Goal: Information Seeking & Learning: Learn about a topic

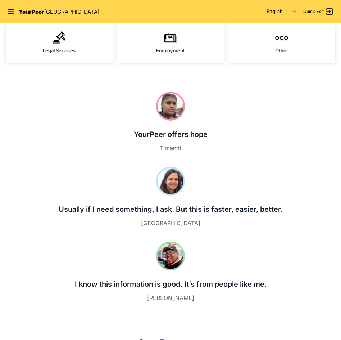
scroll to position [72, 0]
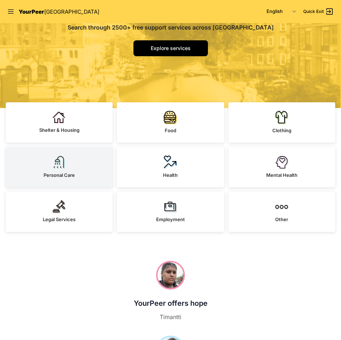
click at [72, 158] on link "Personal Care" at bounding box center [59, 167] width 107 height 40
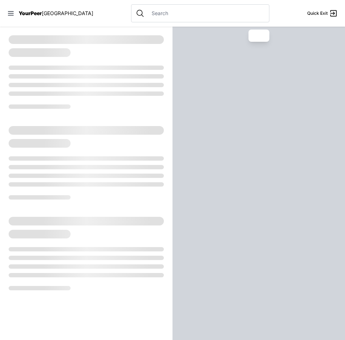
select select "recentlyUpdated"
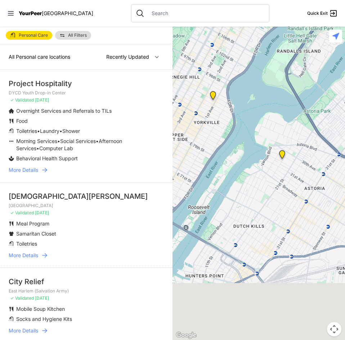
drag, startPoint x: 296, startPoint y: 196, endPoint x: 137, endPoint y: 54, distance: 213.2
click at [140, 57] on main "Personal Care All Filters All Personal care locations Nearby Recently Updated M…" at bounding box center [172, 183] width 345 height 313
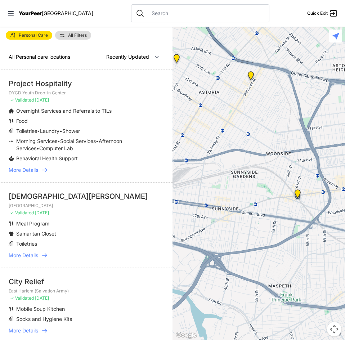
drag, startPoint x: 288, startPoint y: 171, endPoint x: 138, endPoint y: 78, distance: 176.4
click at [145, 80] on main "Personal Care All Filters All Personal care locations Nearby Recently Updated M…" at bounding box center [172, 183] width 345 height 313
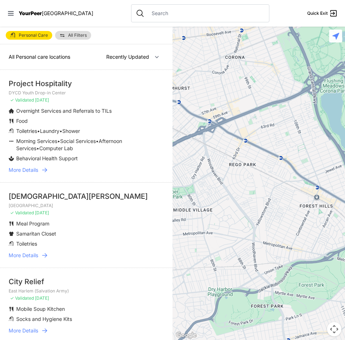
drag, startPoint x: 254, startPoint y: 115, endPoint x: 251, endPoint y: 142, distance: 27.1
click at [252, 142] on div at bounding box center [259, 183] width 173 height 313
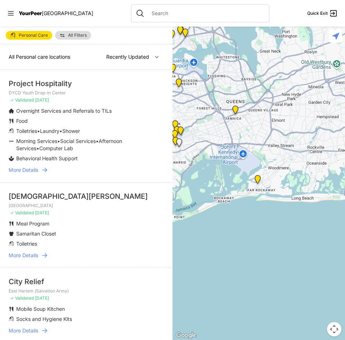
drag, startPoint x: 258, startPoint y: 192, endPoint x: 206, endPoint y: 146, distance: 69.1
click at [206, 146] on div at bounding box center [259, 183] width 173 height 313
click at [234, 107] on img "Jamaica DYCD Youth Drop-in Center - Safe Space (grey door between Tabernacle of…" at bounding box center [235, 111] width 15 height 17
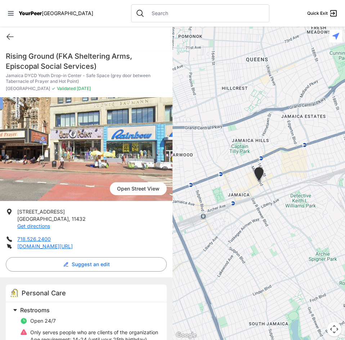
click at [40, 12] on span "YourPeer" at bounding box center [30, 13] width 23 height 6
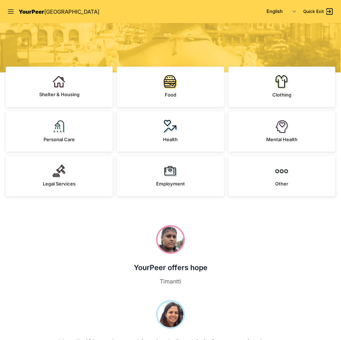
scroll to position [108, 0]
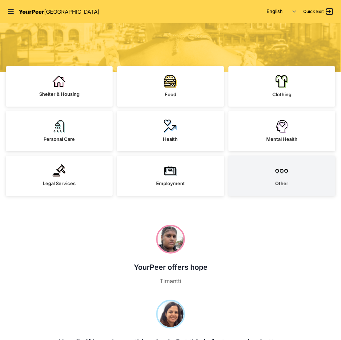
click at [296, 186] on link "Other" at bounding box center [282, 176] width 107 height 40
click at [275, 179] on link "Other" at bounding box center [282, 176] width 107 height 40
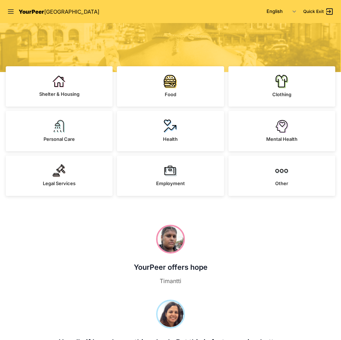
scroll to position [165, 0]
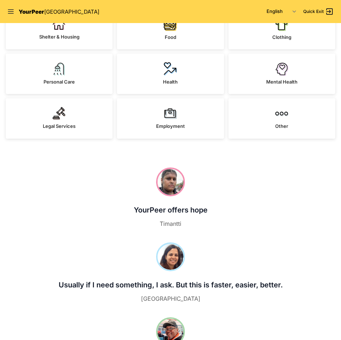
select select "recentlyUpdated"
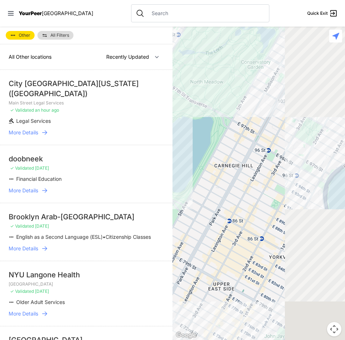
drag, startPoint x: 267, startPoint y: 166, endPoint x: 76, endPoint y: 107, distance: 200.0
click at [85, 109] on main "Other All Filters All Other locations Nearby Recently Updated Most Services Cit…" at bounding box center [172, 183] width 345 height 313
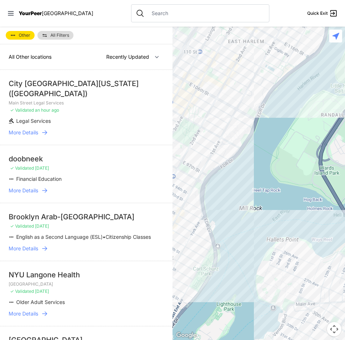
drag, startPoint x: 235, startPoint y: 157, endPoint x: 216, endPoint y: 200, distance: 46.1
click at [221, 201] on div at bounding box center [259, 183] width 173 height 313
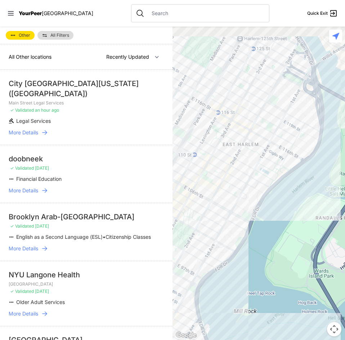
drag, startPoint x: 233, startPoint y: 193, endPoint x: 246, endPoint y: 275, distance: 82.4
click at [245, 273] on div at bounding box center [259, 183] width 173 height 313
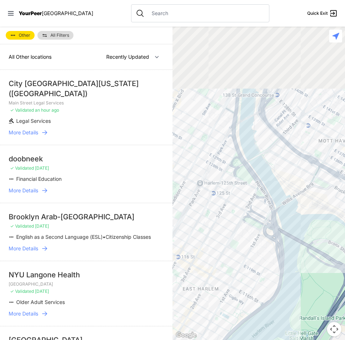
drag, startPoint x: 245, startPoint y: 272, endPoint x: 230, endPoint y: 357, distance: 86.3
click at [230, 340] on html "View map Close panel YourPeer NYC Quick Exit Single Adult Families Soup Kitchen…" at bounding box center [172, 170] width 345 height 340
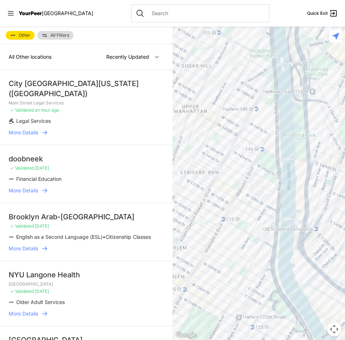
drag, startPoint x: 240, startPoint y: 127, endPoint x: 228, endPoint y: 239, distance: 112.7
click at [228, 239] on div at bounding box center [259, 183] width 173 height 313
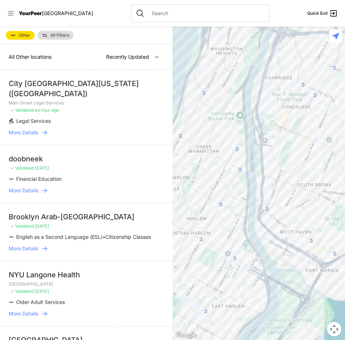
click at [14, 10] on icon at bounding box center [10, 13] width 7 height 7
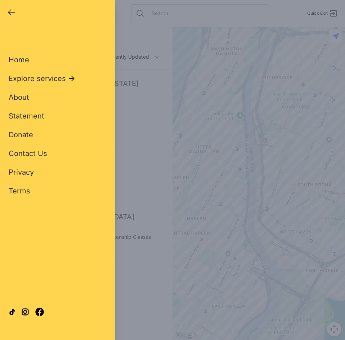
click at [27, 62] on span "Home" at bounding box center [19, 59] width 21 height 9
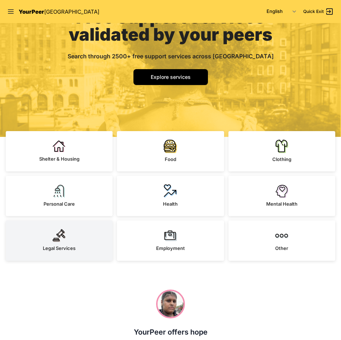
scroll to position [72, 0]
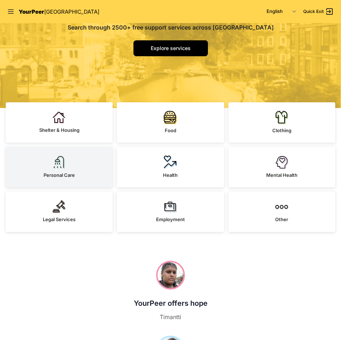
click at [54, 177] on span "Personal Care" at bounding box center [59, 175] width 31 height 6
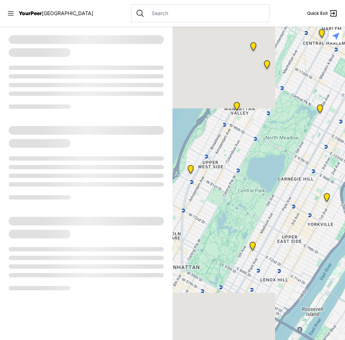
select select "recentlyUpdated"
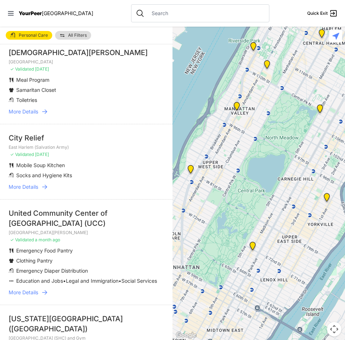
scroll to position [144, 0]
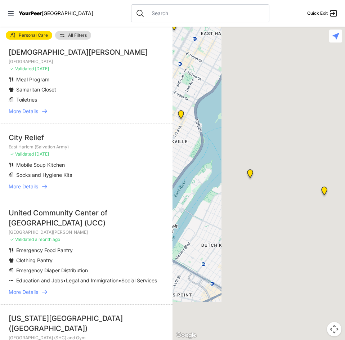
drag, startPoint x: 313, startPoint y: 260, endPoint x: 132, endPoint y: 161, distance: 206.1
click at [134, 161] on main "Personal Care All Filters All Personal care locations Nearby Recently Updated M…" at bounding box center [172, 183] width 345 height 313
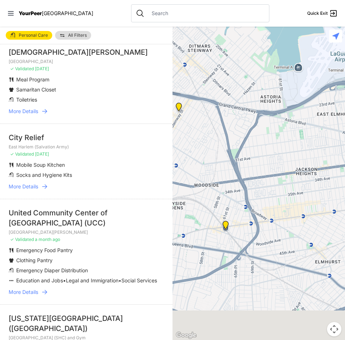
drag, startPoint x: 271, startPoint y: 210, endPoint x: 193, endPoint y: 157, distance: 94.5
click at [193, 157] on div at bounding box center [259, 183] width 173 height 313
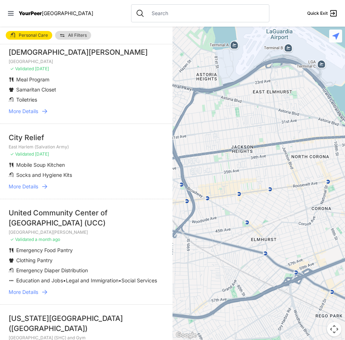
drag, startPoint x: 266, startPoint y: 246, endPoint x: 202, endPoint y: 253, distance: 63.7
click at [202, 251] on div at bounding box center [259, 183] width 173 height 313
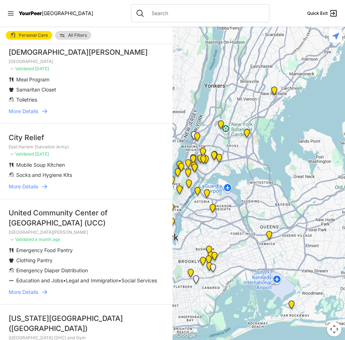
drag, startPoint x: 231, startPoint y: 267, endPoint x: 231, endPoint y: 218, distance: 48.3
click at [231, 218] on div at bounding box center [259, 183] width 173 height 313
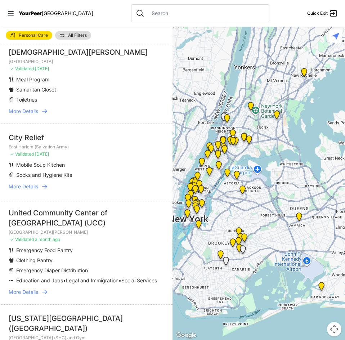
drag, startPoint x: 249, startPoint y: 232, endPoint x: 267, endPoint y: 224, distance: 20.0
click at [267, 224] on div at bounding box center [259, 183] width 173 height 313
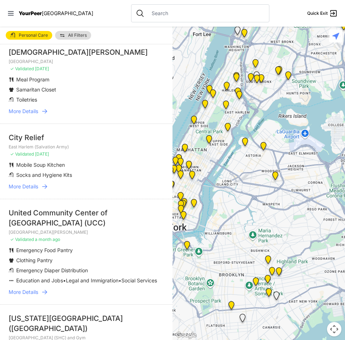
drag, startPoint x: 276, startPoint y: 218, endPoint x: 315, endPoint y: 234, distance: 42.8
click at [315, 234] on div at bounding box center [259, 183] width 173 height 313
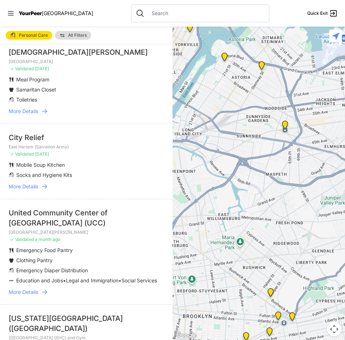
drag, startPoint x: 282, startPoint y: 230, endPoint x: 330, endPoint y: 230, distance: 48.3
click at [330, 230] on div at bounding box center [259, 183] width 173 height 313
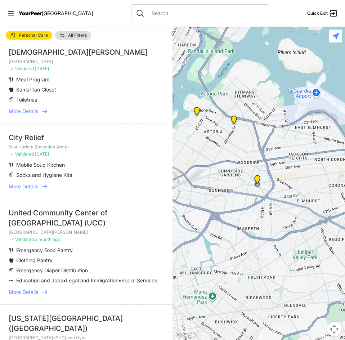
drag, startPoint x: 305, startPoint y: 192, endPoint x: 274, endPoint y: 246, distance: 62.7
click at [274, 246] on div at bounding box center [259, 183] width 173 height 313
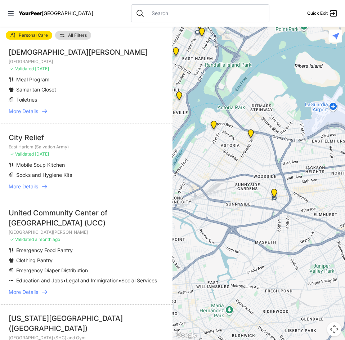
drag, startPoint x: 217, startPoint y: 203, endPoint x: 242, endPoint y: 215, distance: 27.7
click at [242, 215] on div at bounding box center [259, 183] width 173 height 313
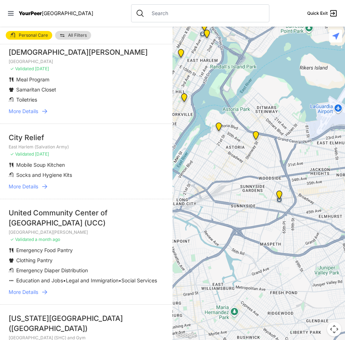
click at [234, 202] on div at bounding box center [259, 183] width 173 height 313
click at [238, 206] on div at bounding box center [259, 183] width 173 height 313
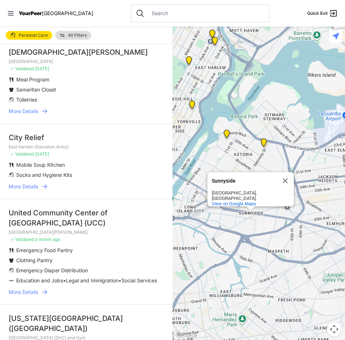
drag, startPoint x: 206, startPoint y: 143, endPoint x: 215, endPoint y: 150, distance: 11.5
click at [215, 150] on div "Sunnyside Sunnyside Queens, NY View on Google Maps" at bounding box center [259, 183] width 173 height 313
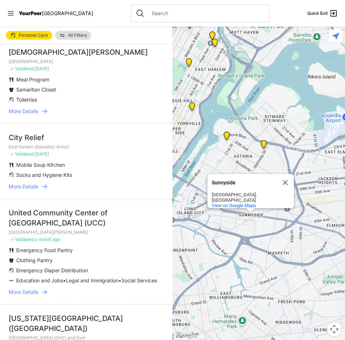
click at [33, 15] on span "YourPeer" at bounding box center [30, 13] width 23 height 6
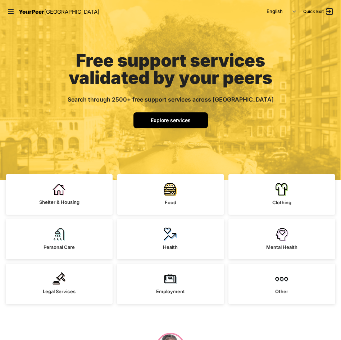
click at [176, 122] on span "Explore services" at bounding box center [171, 120] width 40 height 6
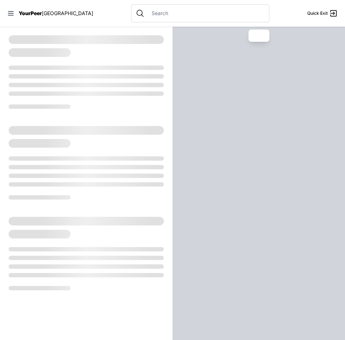
select select "recentlyUpdated"
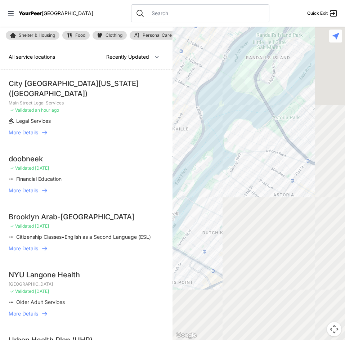
drag, startPoint x: 294, startPoint y: 218, endPoint x: 71, endPoint y: 101, distance: 251.8
click at [88, 111] on main "Shelter & Housing Food Clothing Personal Care Health Other Mental Health Legal …" at bounding box center [172, 183] width 345 height 313
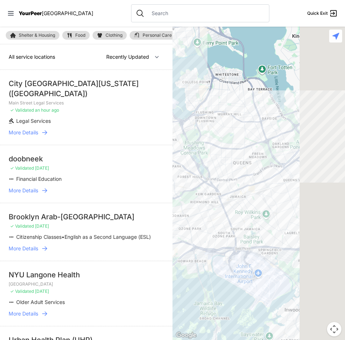
drag, startPoint x: 291, startPoint y: 265, endPoint x: 186, endPoint y: 221, distance: 113.6
click at [186, 221] on div at bounding box center [259, 183] width 173 height 313
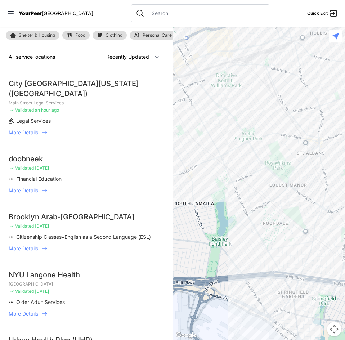
drag, startPoint x: 283, startPoint y: 210, endPoint x: 238, endPoint y: 233, distance: 51.4
click at [238, 233] on div at bounding box center [259, 183] width 173 height 313
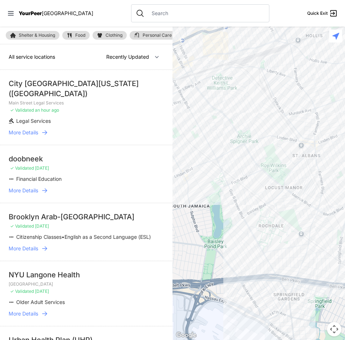
click at [187, 191] on div at bounding box center [259, 183] width 173 height 313
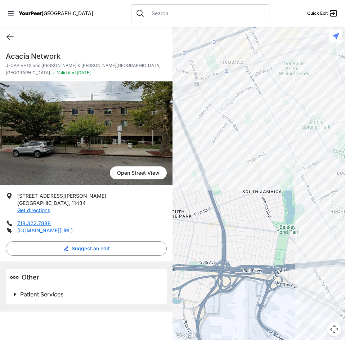
click at [39, 298] on h2 "Patient Services" at bounding box center [89, 294] width 138 height 9
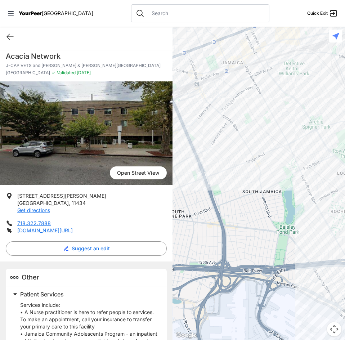
click at [27, 12] on span "YourPeer" at bounding box center [30, 13] width 23 height 6
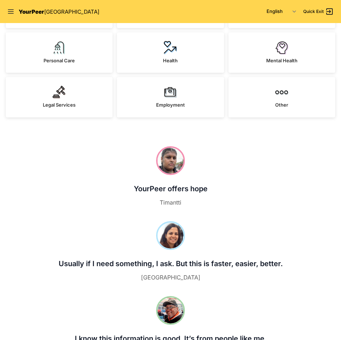
scroll to position [252, 0]
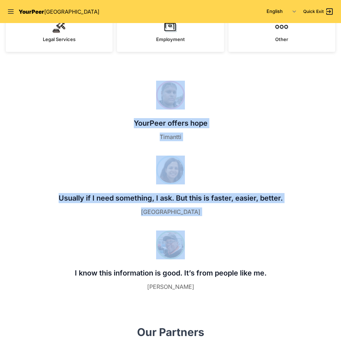
drag, startPoint x: 131, startPoint y: 86, endPoint x: 324, endPoint y: 227, distance: 239.2
click at [327, 226] on ul "YourPeer offers hope Timantti Usually if I need something, I ask. But this is f…" at bounding box center [170, 186] width 327 height 210
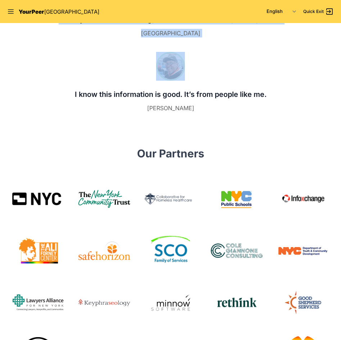
scroll to position [432, 0]
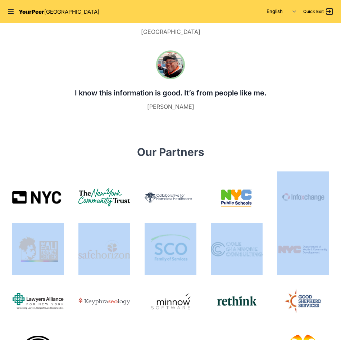
drag, startPoint x: 294, startPoint y: 167, endPoint x: 305, endPoint y: 259, distance: 93.3
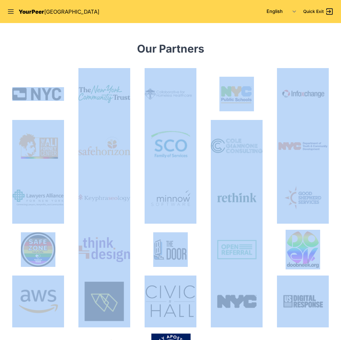
drag, startPoint x: 258, startPoint y: 152, endPoint x: 273, endPoint y: 284, distance: 133.1
click at [273, 284] on div "Our Partners Food service information provided with the help of Hunter College …" at bounding box center [170, 259] width 341 height 435
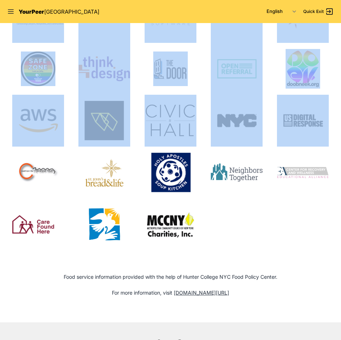
scroll to position [720, 0]
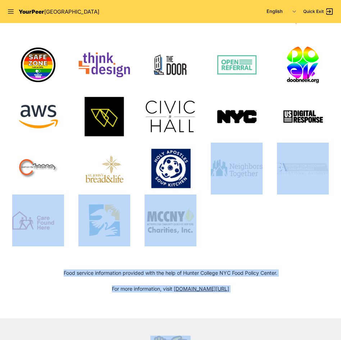
drag, startPoint x: 250, startPoint y: 228, endPoint x: 298, endPoint y: 318, distance: 102.5
click at [298, 318] on body "Close panel YourPeer NYC Quick Exit Single Adult Families Soup Kitchen Food Pan…" at bounding box center [170, 0] width 341 height 1440
click at [48, 278] on div "Our Partners Food service information provided with the help of Hunter College …" at bounding box center [170, 74] width 341 height 435
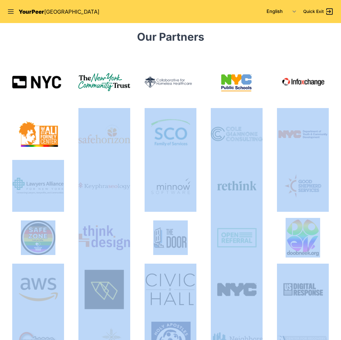
scroll to position [540, 0]
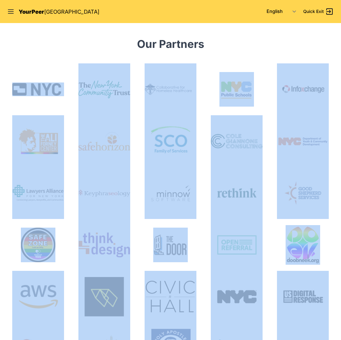
drag, startPoint x: 59, startPoint y: 267, endPoint x: 34, endPoint y: 78, distance: 190.7
click at [34, 78] on div "Our Partners Food service information provided with the help of Hunter College …" at bounding box center [170, 254] width 341 height 435
click at [70, 60] on div "Our Partners Food service information provided with the help of Hunter College …" at bounding box center [170, 254] width 341 height 435
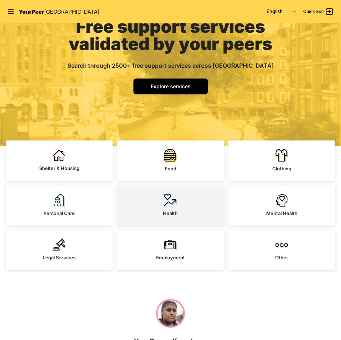
scroll to position [0, 0]
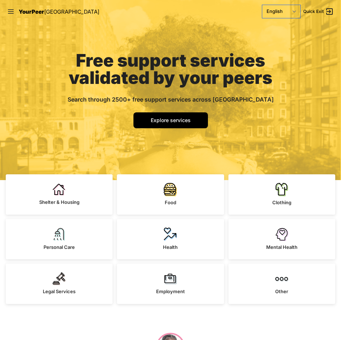
click at [277, 11] on select "English Español 简体中文 বাংলা Français Русский" at bounding box center [282, 11] width 38 height 13
click at [257, 132] on div "Free support services validated by your peers Search through 2500+ free support…" at bounding box center [171, 101] width 242 height 157
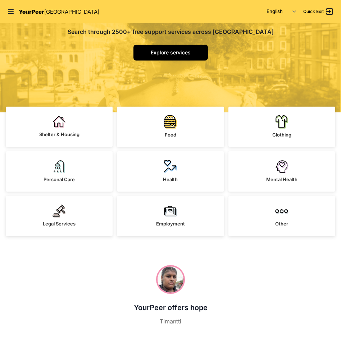
scroll to position [72, 0]
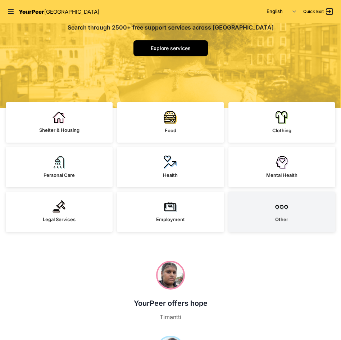
click at [315, 203] on link "Other" at bounding box center [282, 212] width 107 height 40
click at [295, 214] on link "Other" at bounding box center [282, 212] width 107 height 40
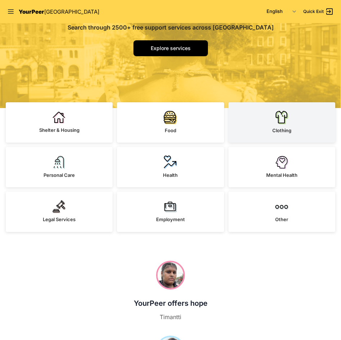
scroll to position [35, 0]
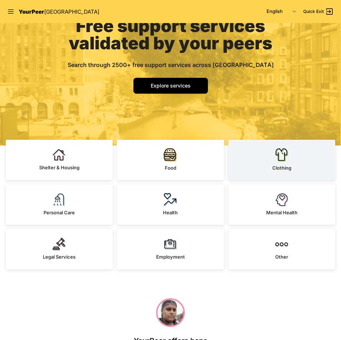
select select "recentlyUpdated"
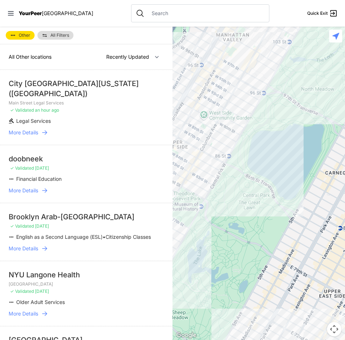
click at [29, 17] on div "YourPeer NYC" at bounding box center [50, 13] width 86 height 7
click at [30, 12] on span "YourPeer" at bounding box center [30, 13] width 23 height 6
